Goal: Communication & Community: Answer question/provide support

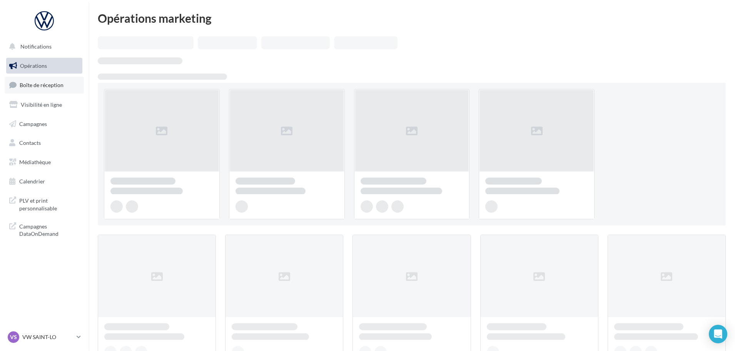
click at [47, 84] on span "Boîte de réception" at bounding box center [42, 85] width 44 height 7
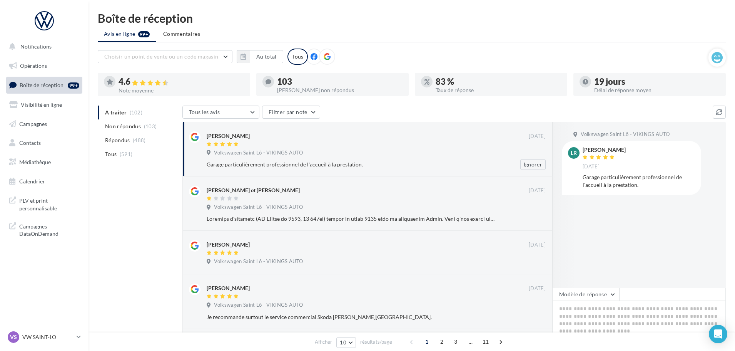
click at [448, 162] on div "Garage particulièrement professionnel de l'accueil à la prestation." at bounding box center [351, 165] width 289 height 8
click at [594, 294] on button "Modèle de réponse" at bounding box center [586, 294] width 67 height 13
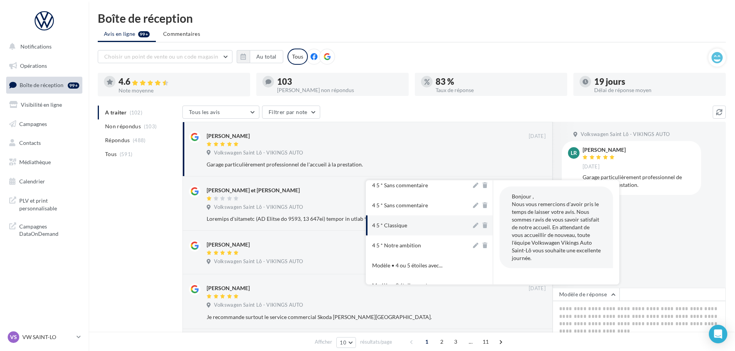
scroll to position [38, 0]
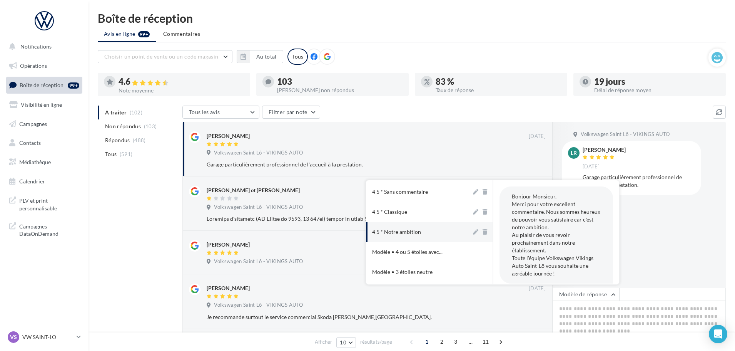
click at [413, 237] on button "4 5 * Notre ambition" at bounding box center [418, 232] width 105 height 20
type textarea "**********"
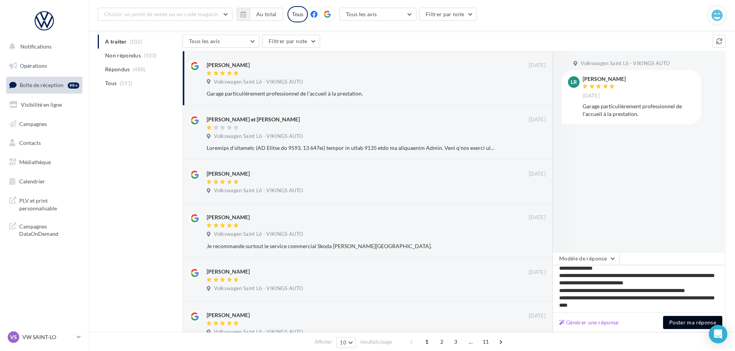
scroll to position [4, 0]
click at [673, 320] on button "Poster ma réponse" at bounding box center [692, 322] width 59 height 13
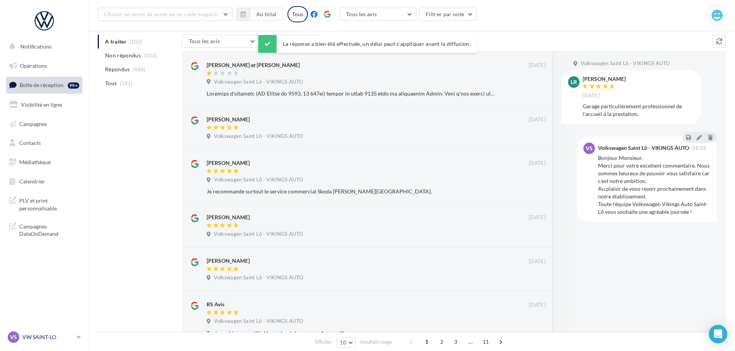
click at [40, 341] on div "VS VW SAINT-LO vw-stlo-vau" at bounding box center [41, 337] width 66 height 12
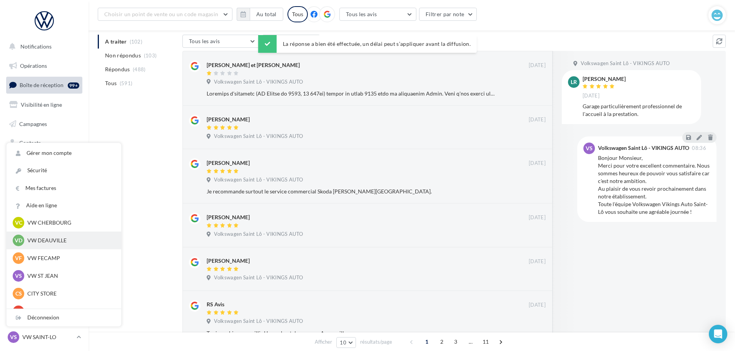
scroll to position [77, 0]
click at [51, 243] on p "VW FECAMP" at bounding box center [69, 240] width 85 height 8
